Goal: Task Accomplishment & Management: Complete application form

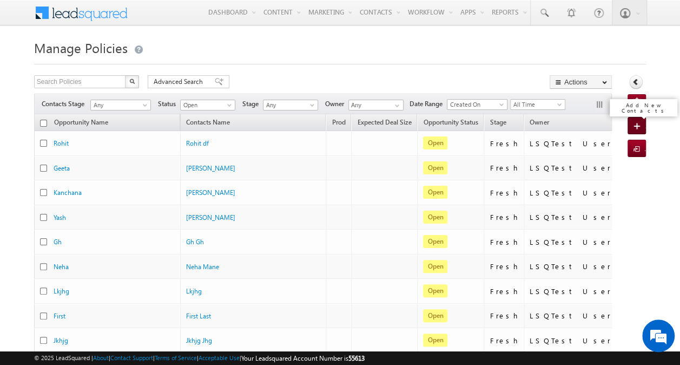
click at [634, 125] on span at bounding box center [638, 126] width 11 height 11
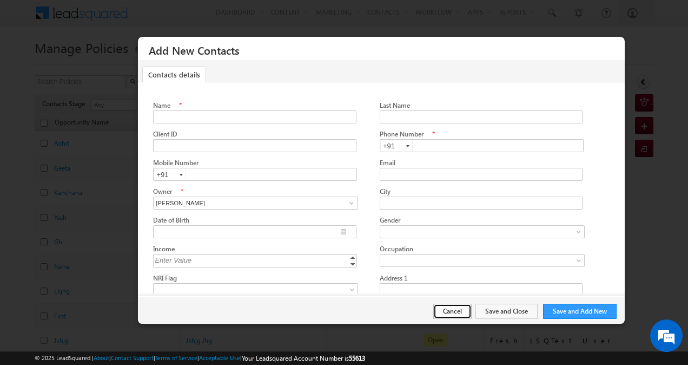
click at [453, 309] on button "Cancel" at bounding box center [452, 310] width 38 height 15
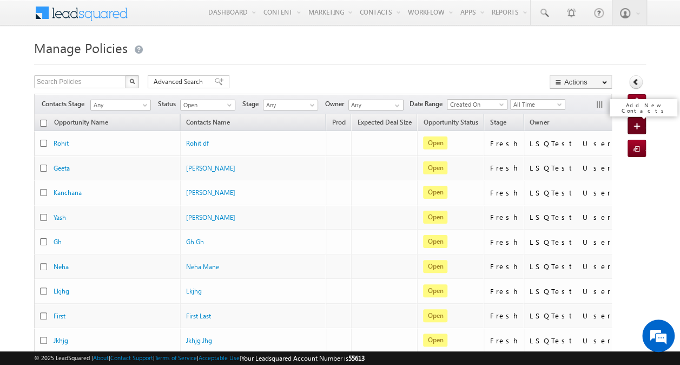
click at [633, 123] on span at bounding box center [638, 126] width 11 height 11
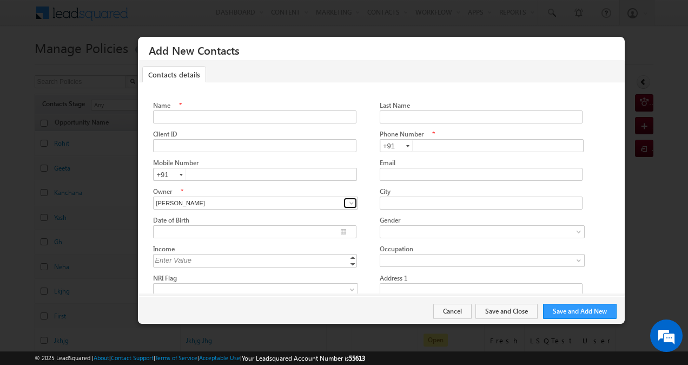
click at [347, 202] on span at bounding box center [351, 202] width 9 height 9
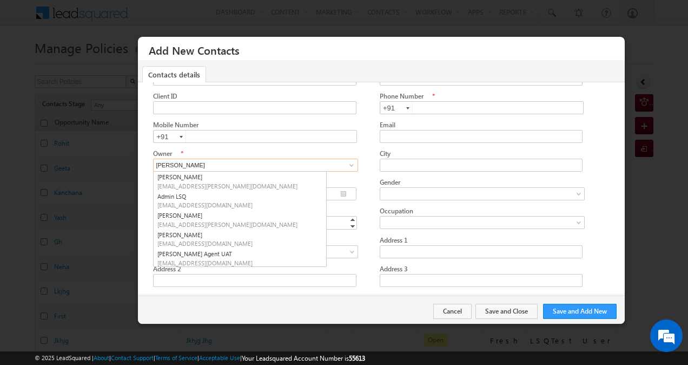
click at [320, 162] on input "[PERSON_NAME]" at bounding box center [255, 164] width 205 height 13
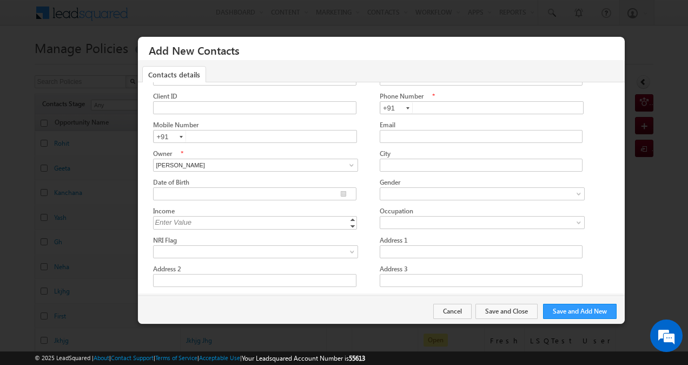
click at [408, 154] on div "City" at bounding box center [482, 153] width 204 height 10
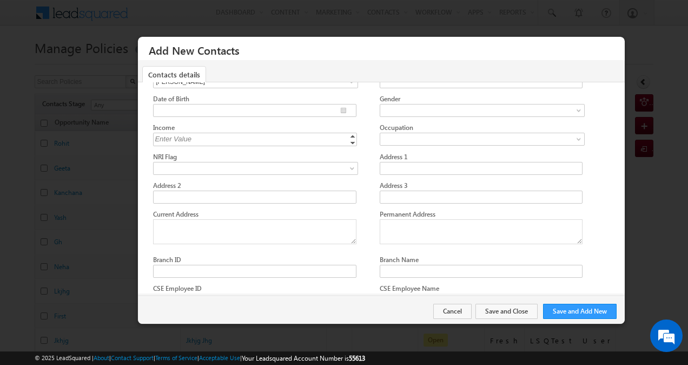
scroll to position [122, 0]
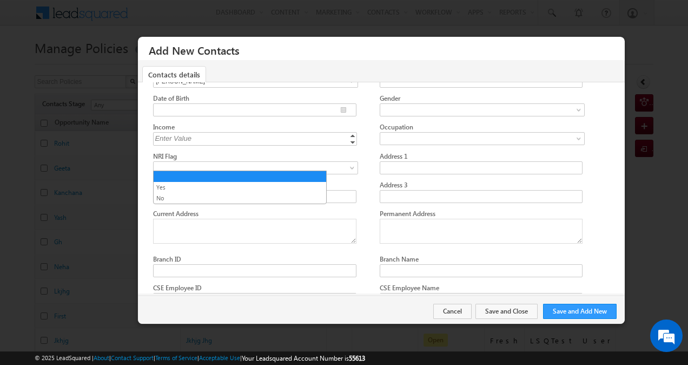
click at [314, 168] on span at bounding box center [252, 168] width 197 height 10
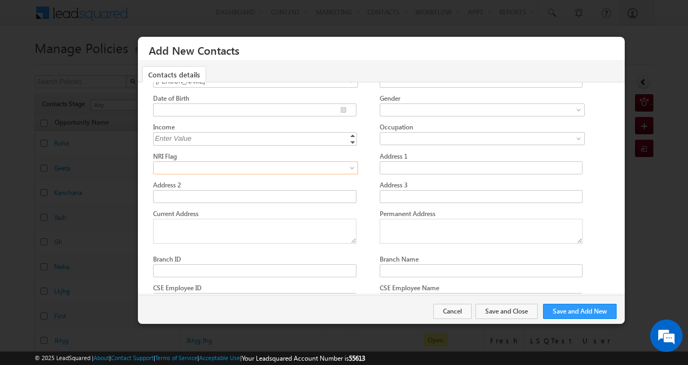
click at [314, 168] on span at bounding box center [252, 168] width 197 height 10
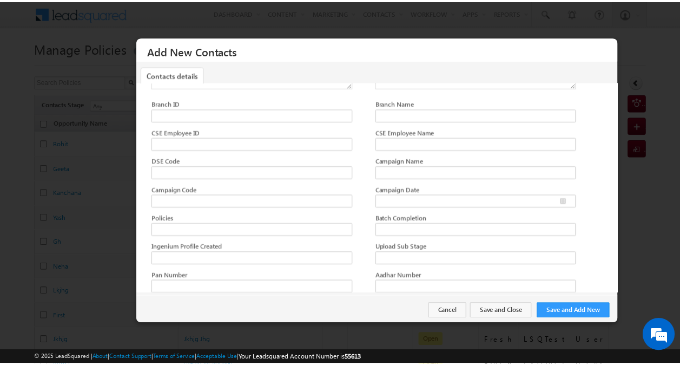
scroll to position [277, 0]
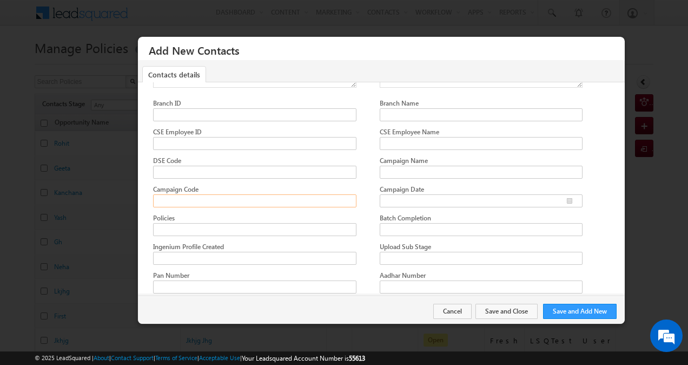
click at [300, 194] on input "Campaign Code" at bounding box center [254, 200] width 203 height 13
click at [385, 167] on input "Campaign Name" at bounding box center [481, 171] width 203 height 13
click at [319, 194] on input "Campaign Code" at bounding box center [254, 200] width 203 height 13
type input "P"
click at [438, 310] on button "Cancel" at bounding box center [452, 310] width 38 height 15
